Goal: Task Accomplishment & Management: Use online tool/utility

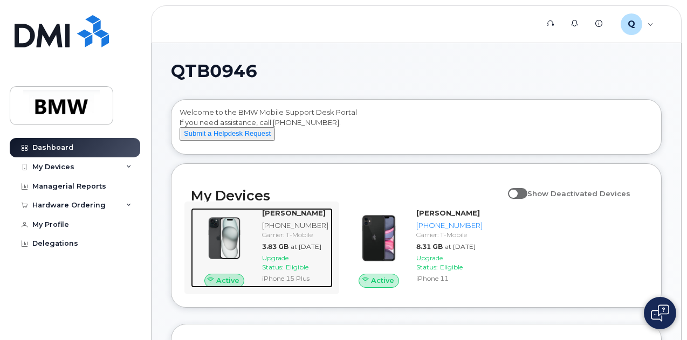
click at [299, 217] on strong "[PERSON_NAME]" at bounding box center [294, 213] width 64 height 9
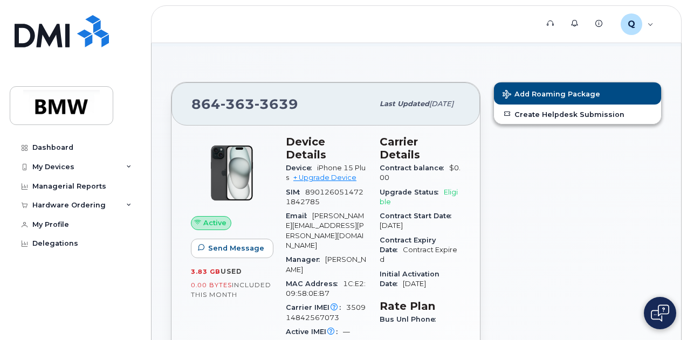
scroll to position [66, 0]
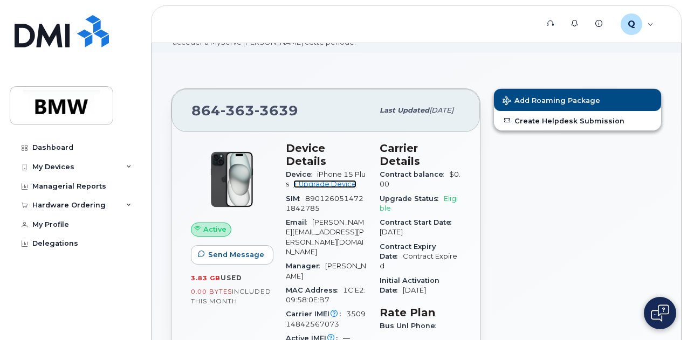
click at [344, 180] on link "+ Upgrade Device" at bounding box center [324, 184] width 63 height 8
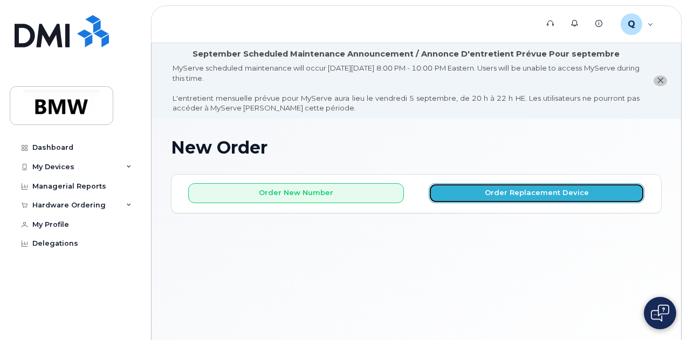
click at [519, 197] on button "Order Replacement Device" at bounding box center [537, 193] width 216 height 20
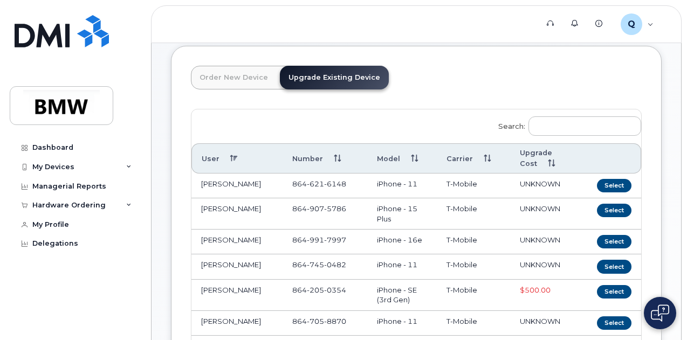
scroll to position [129, 0]
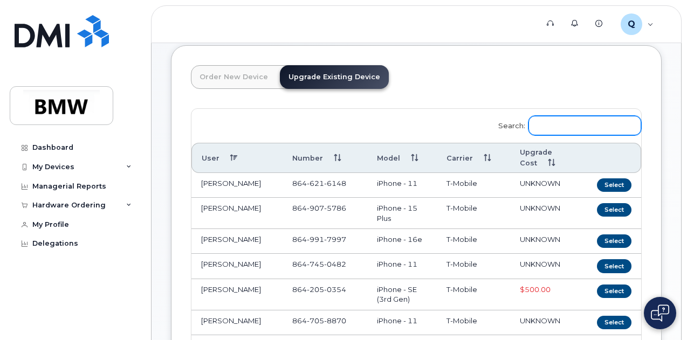
click at [529, 129] on input "Search:" at bounding box center [585, 125] width 113 height 19
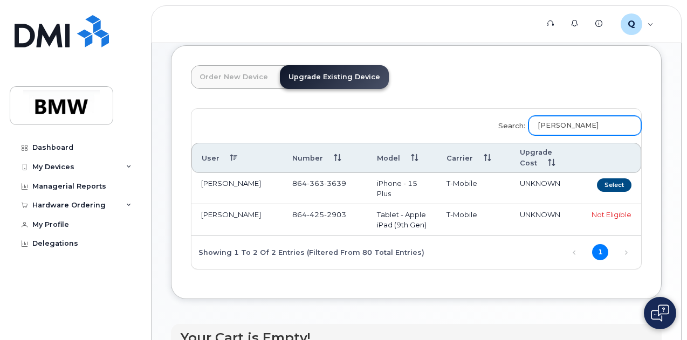
type input "jeff"
click at [234, 190] on td "[PERSON_NAME]" at bounding box center [236, 188] width 91 height 31
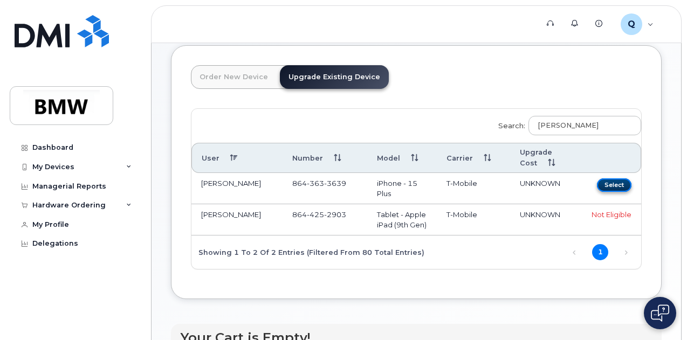
click at [597, 184] on button "Select" at bounding box center [614, 185] width 35 height 13
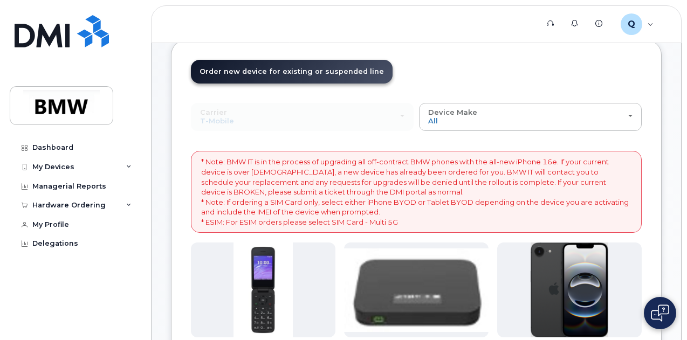
scroll to position [136, 0]
